Goal: Information Seeking & Learning: Learn about a topic

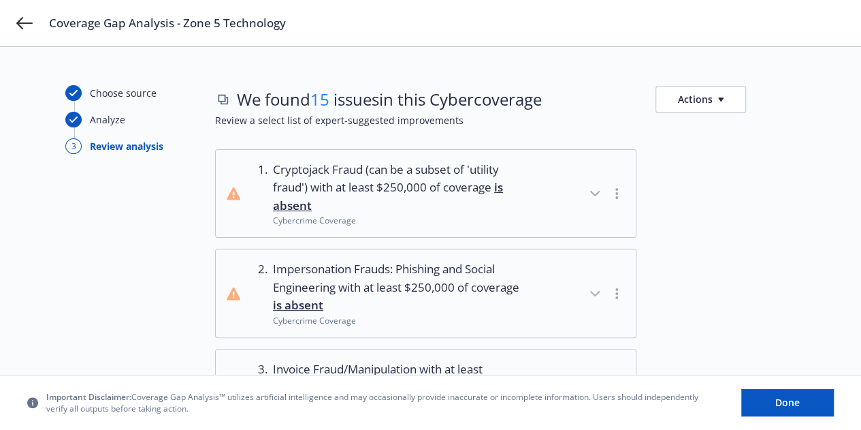
click at [539, 195] on button "1 . Cryptojack Fraud (can be a subset of 'utility fraud') with at least $250,00…" at bounding box center [426, 193] width 420 height 87
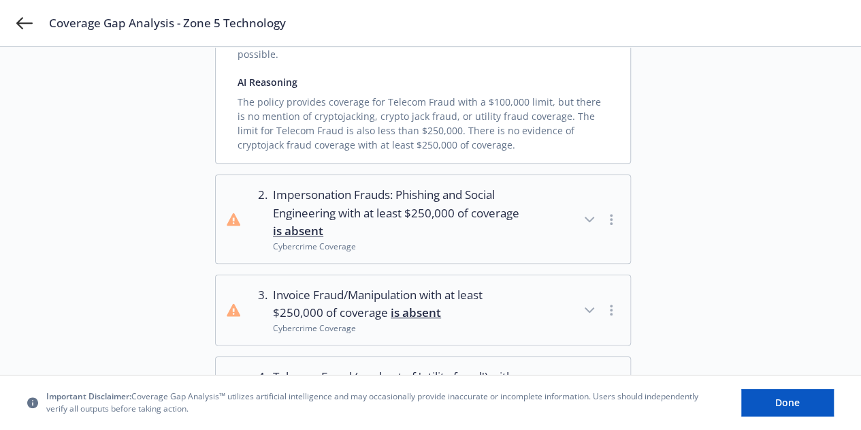
scroll to position [278, 0]
click at [591, 210] on icon "button" at bounding box center [589, 218] width 16 height 16
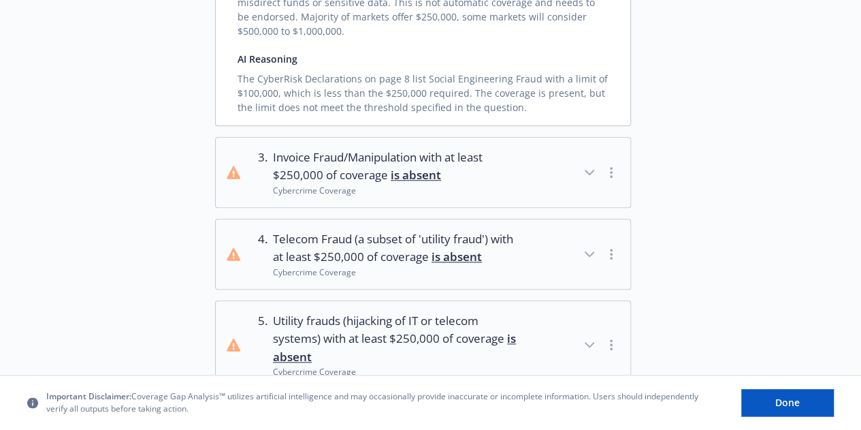
scroll to position [605, 0]
click at [452, 148] on span "Invoice Fraud/Manipulation with at least $250,000 of coverage is absent" at bounding box center [397, 166] width 248 height 36
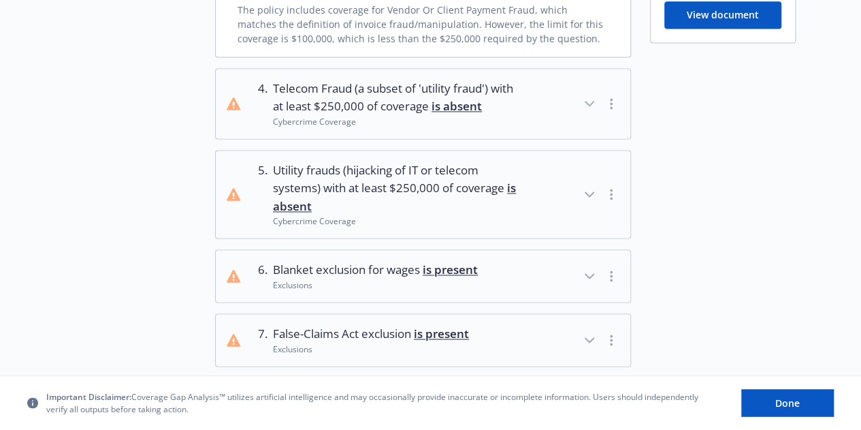
scroll to position [952, 0]
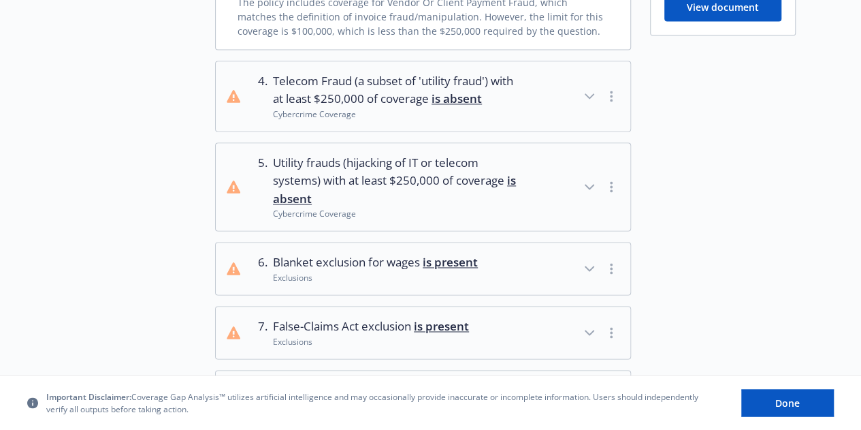
click at [525, 84] on button "4 . Telecom Fraud (a subset of 'utility fraud') with at least $250,000 of cover…" at bounding box center [423, 95] width 415 height 69
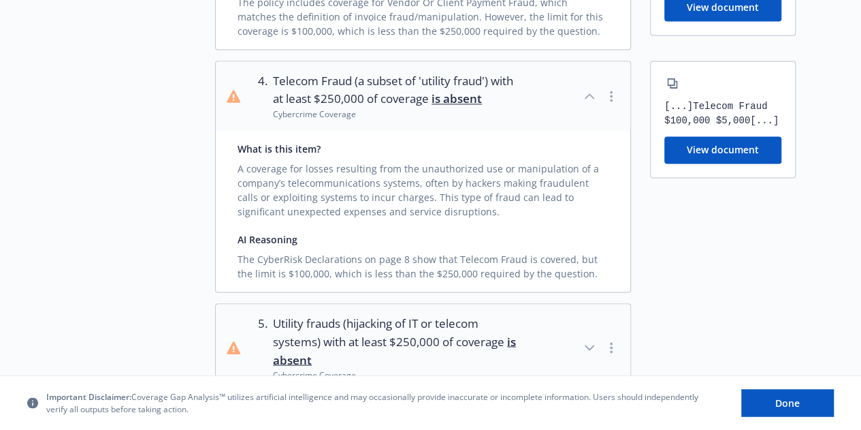
click at [525, 84] on button "4 . Telecom Fraud (a subset of 'utility fraud') with at least $250,000 of cover…" at bounding box center [423, 95] width 415 height 69
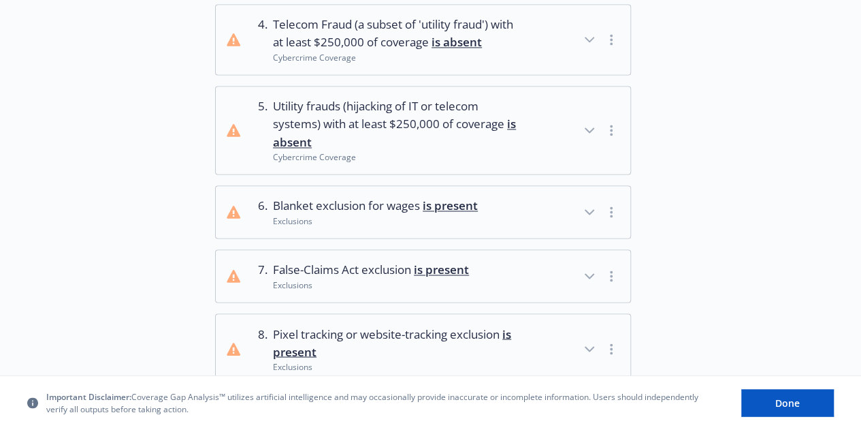
scroll to position [1015, 0]
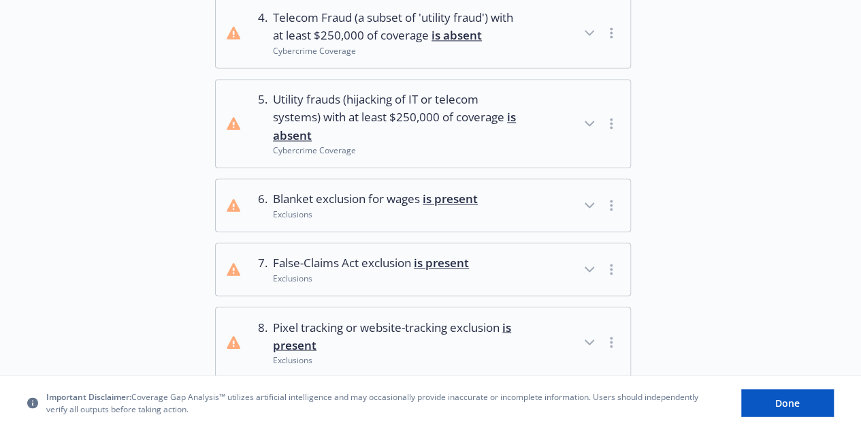
click at [492, 179] on button "6 . Blanket exclusion for wages is present Exclusions" at bounding box center [423, 205] width 415 height 52
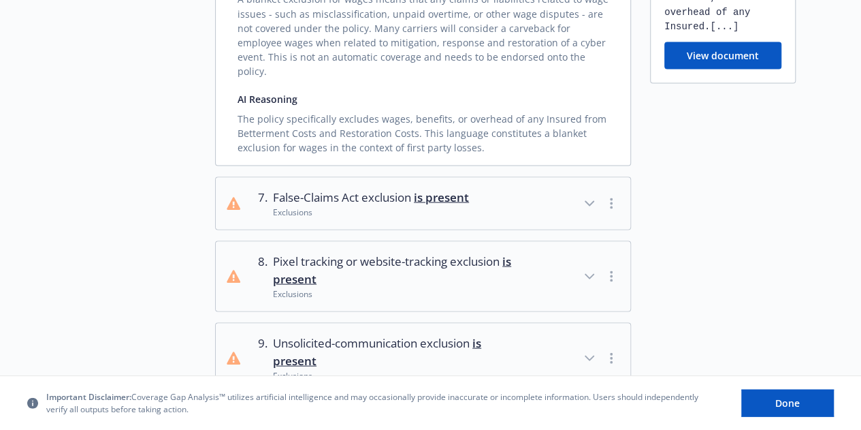
scroll to position [1285, 0]
click at [507, 176] on button "7 . False-Claims Act exclusion is present Exclusions" at bounding box center [423, 202] width 415 height 52
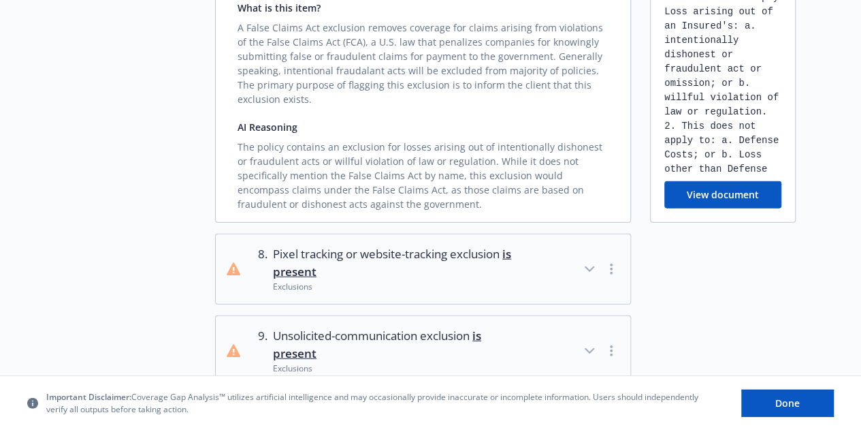
scroll to position [1527, 0]
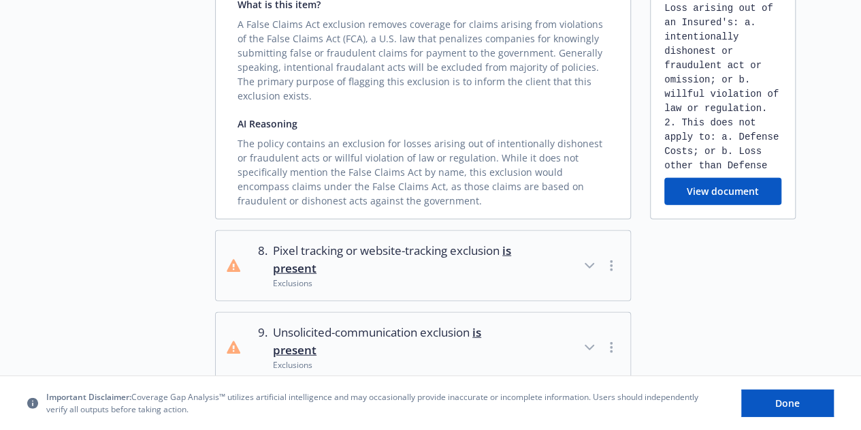
click at [370, 277] on div "Exclusions" at bounding box center [397, 283] width 248 height 12
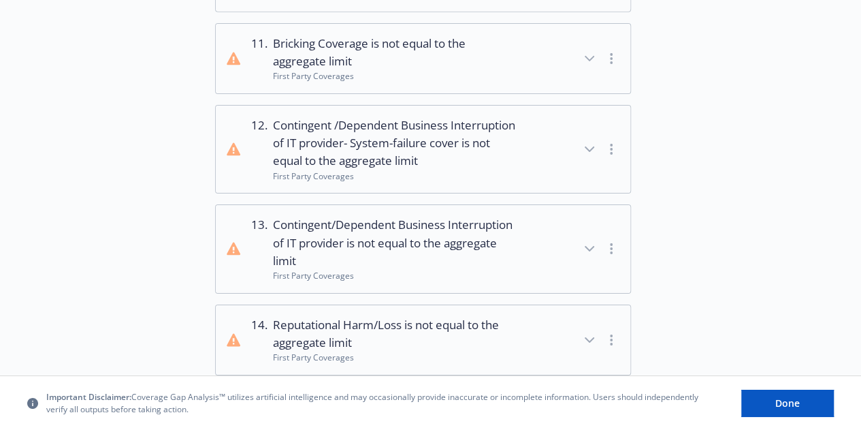
scroll to position [2242, 0]
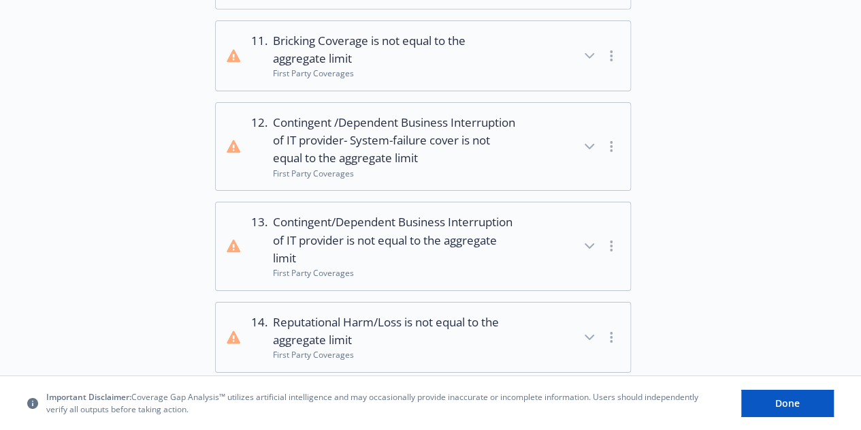
click at [456, 267] on div "First Party Coverages" at bounding box center [397, 273] width 248 height 12
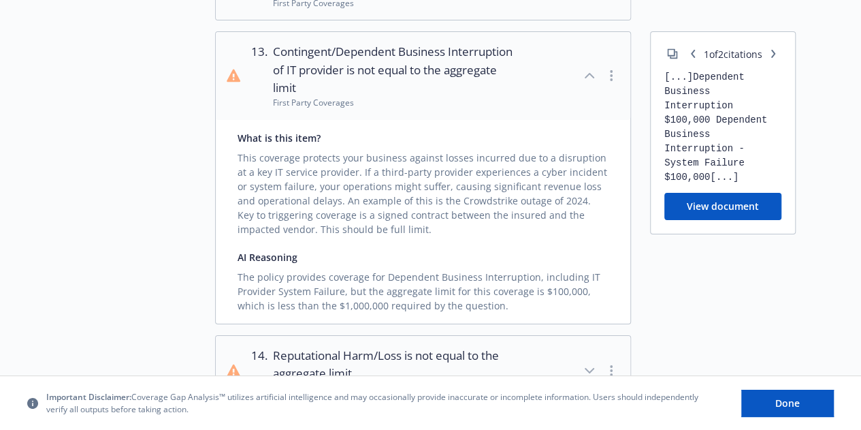
scroll to position [2572, 0]
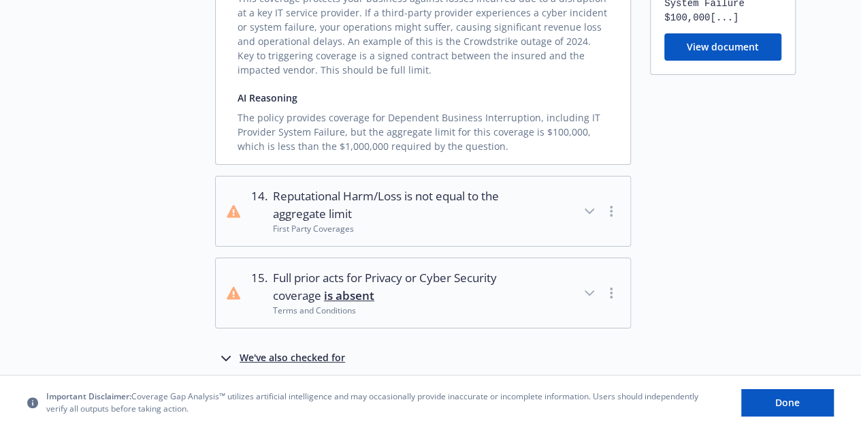
click at [449, 269] on span "Full prior acts for Privacy or Cyber Security coverage is absent" at bounding box center [397, 287] width 248 height 36
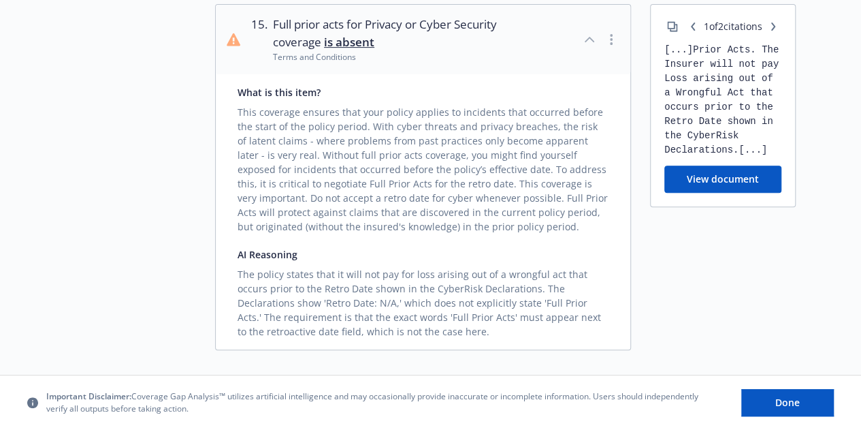
scroll to position [2847, 0]
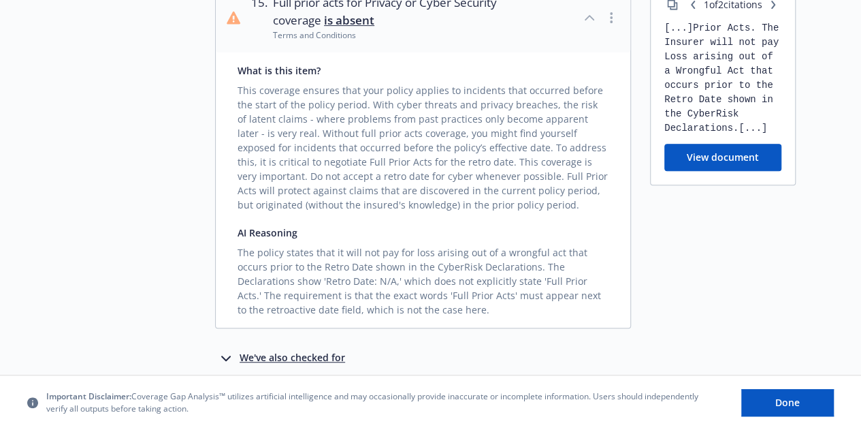
click at [314, 350] on div "We've also checked for" at bounding box center [293, 358] width 106 height 16
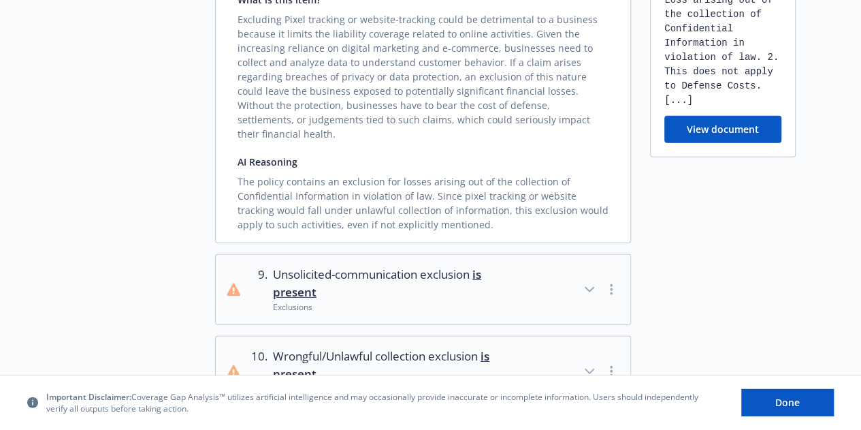
scroll to position [1854, 0]
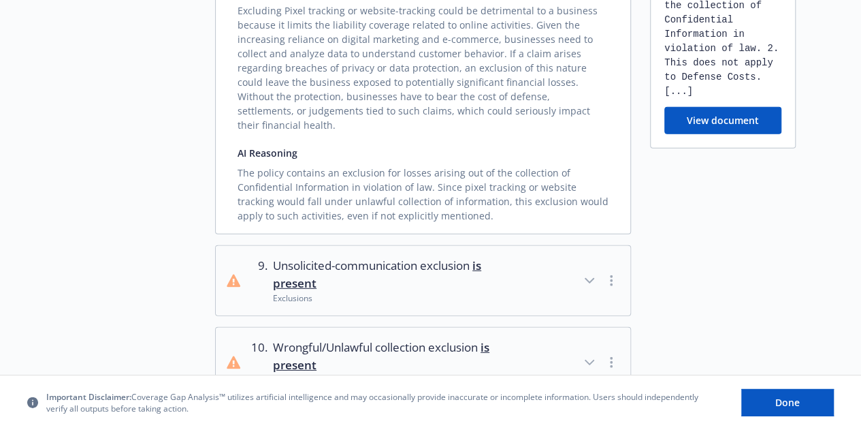
click at [345, 257] on span "Unsolicited-communication exclusion is present" at bounding box center [397, 275] width 248 height 36
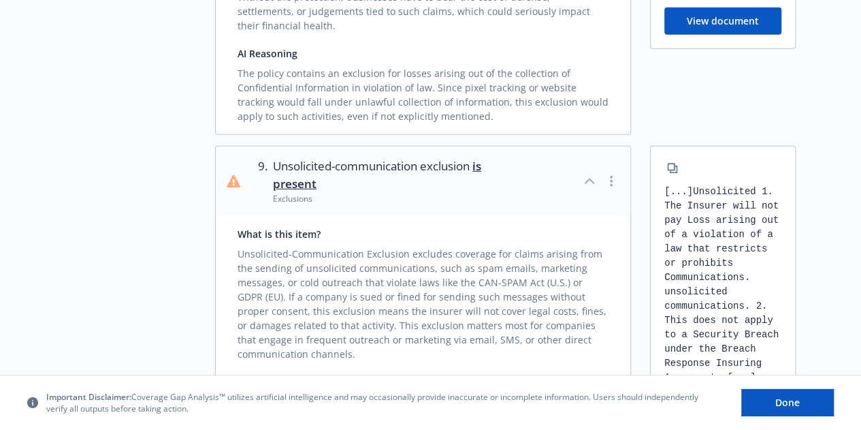
scroll to position [1953, 0]
